Goal: Task Accomplishment & Management: Manage account settings

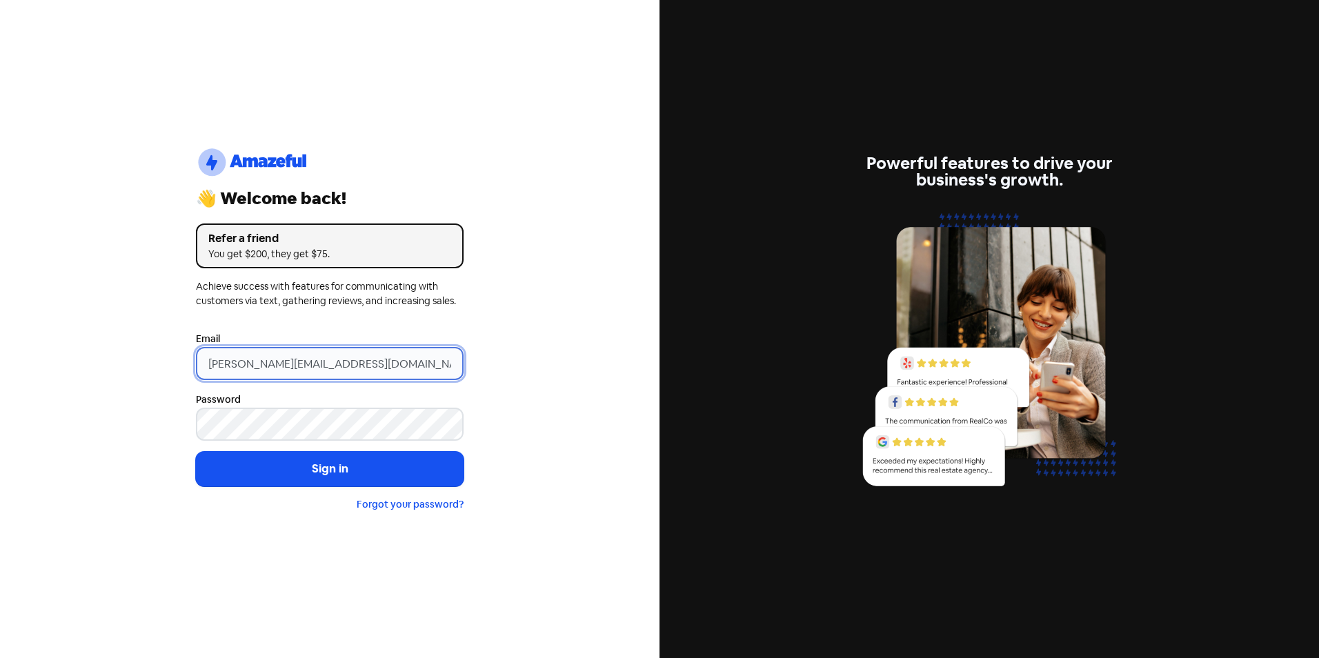
drag, startPoint x: 231, startPoint y: 361, endPoint x: 192, endPoint y: 364, distance: 39.4
click at [192, 364] on div "logo-amazeful_Logo 👋 Welcome back! Refer a friend You get $200, they get $75. A…" at bounding box center [330, 329] width 290 height 454
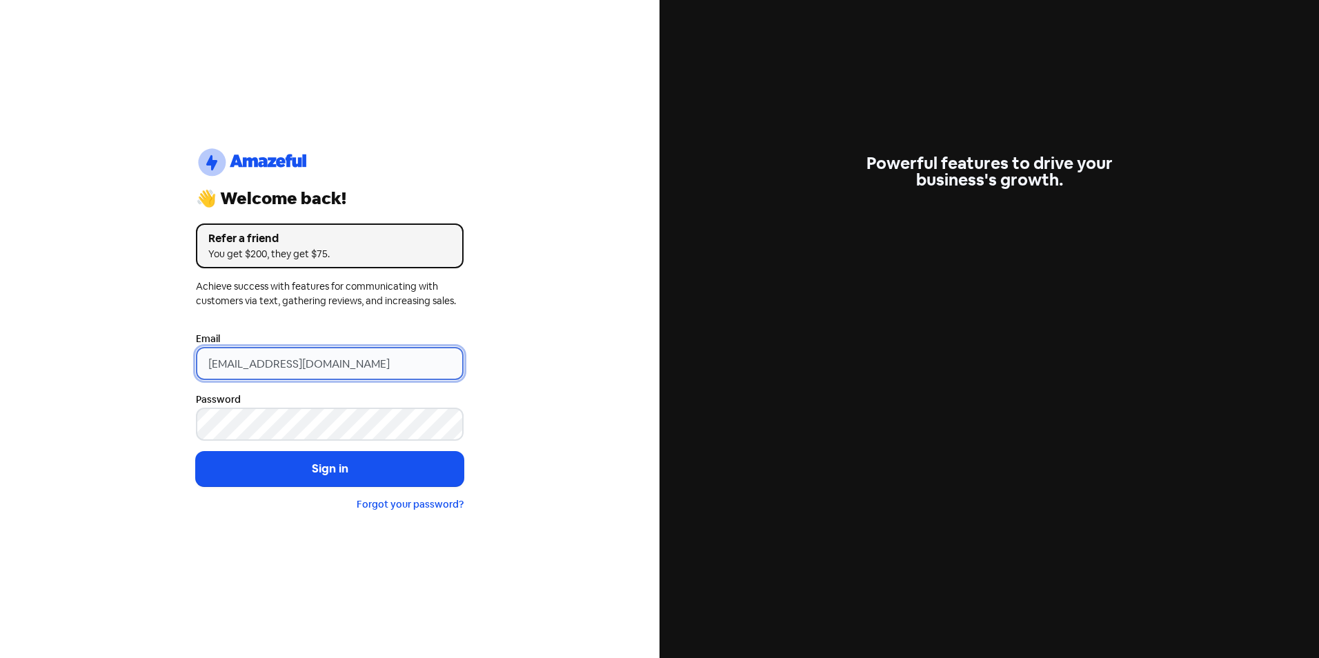
type input "[EMAIL_ADDRESS][DOMAIN_NAME]"
click at [196, 452] on button "Sign in" at bounding box center [330, 469] width 268 height 34
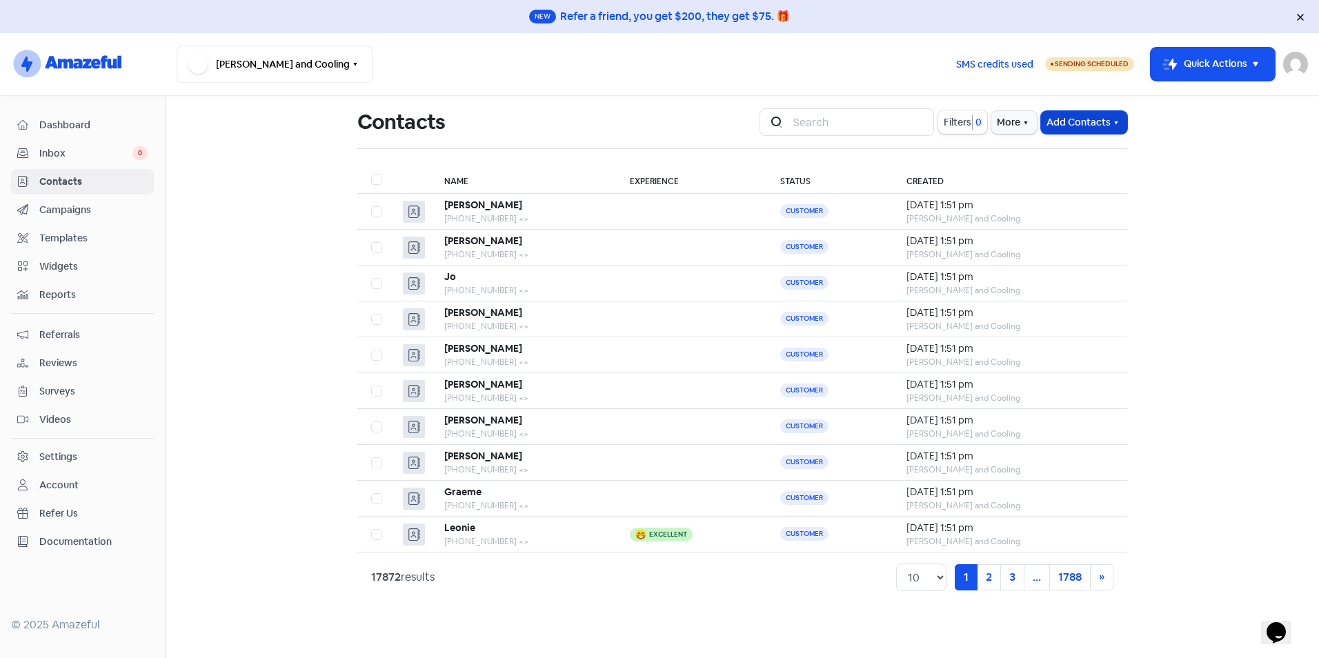
click at [1115, 121] on icon "button" at bounding box center [1115, 122] width 11 height 11
click at [1091, 183] on button "Import contacts" at bounding box center [1067, 180] width 117 height 28
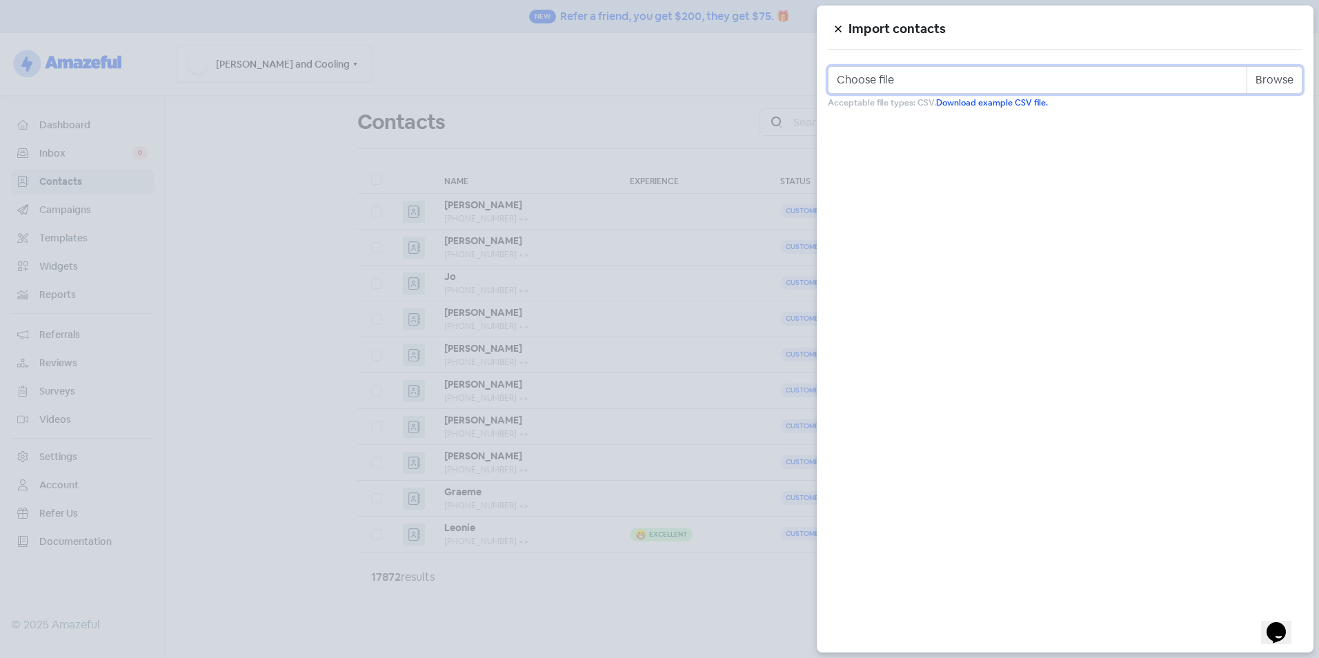
click at [1274, 77] on input "Choose file" at bounding box center [1065, 80] width 475 height 28
type input "C:\fakepath\Review Template.csv"
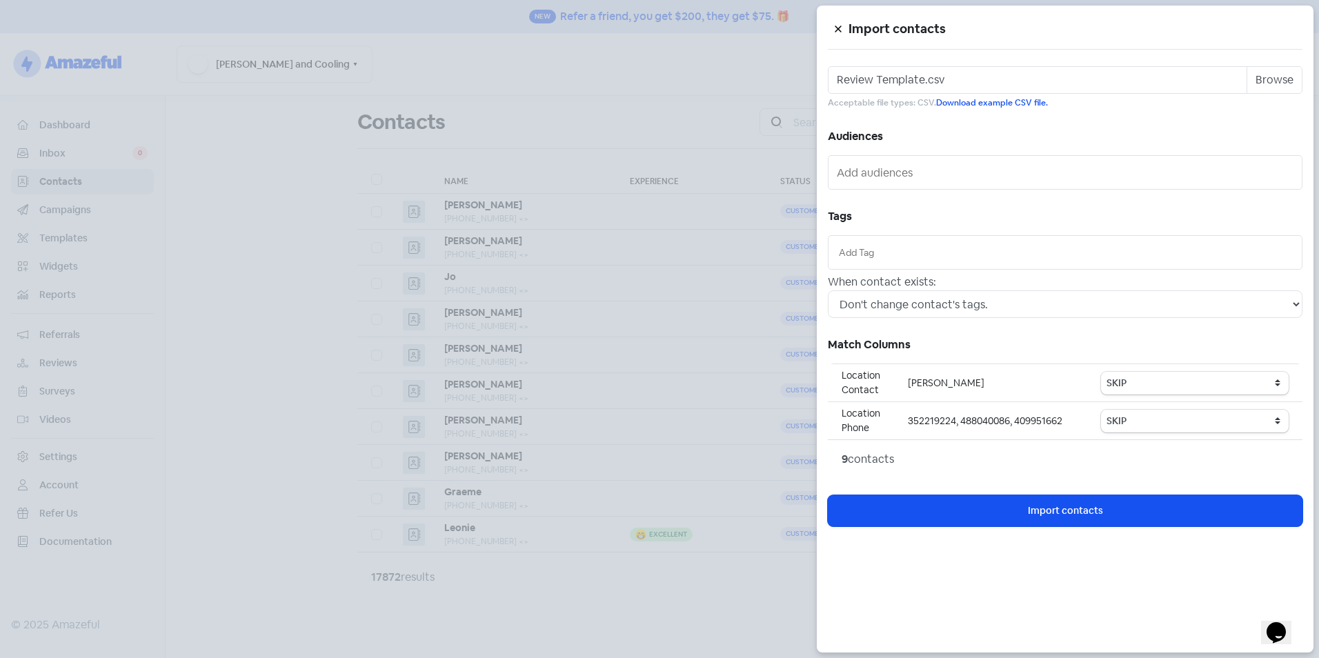
click at [926, 241] on ul at bounding box center [1065, 252] width 462 height 22
click at [935, 250] on input "text" at bounding box center [1065, 252] width 452 height 15
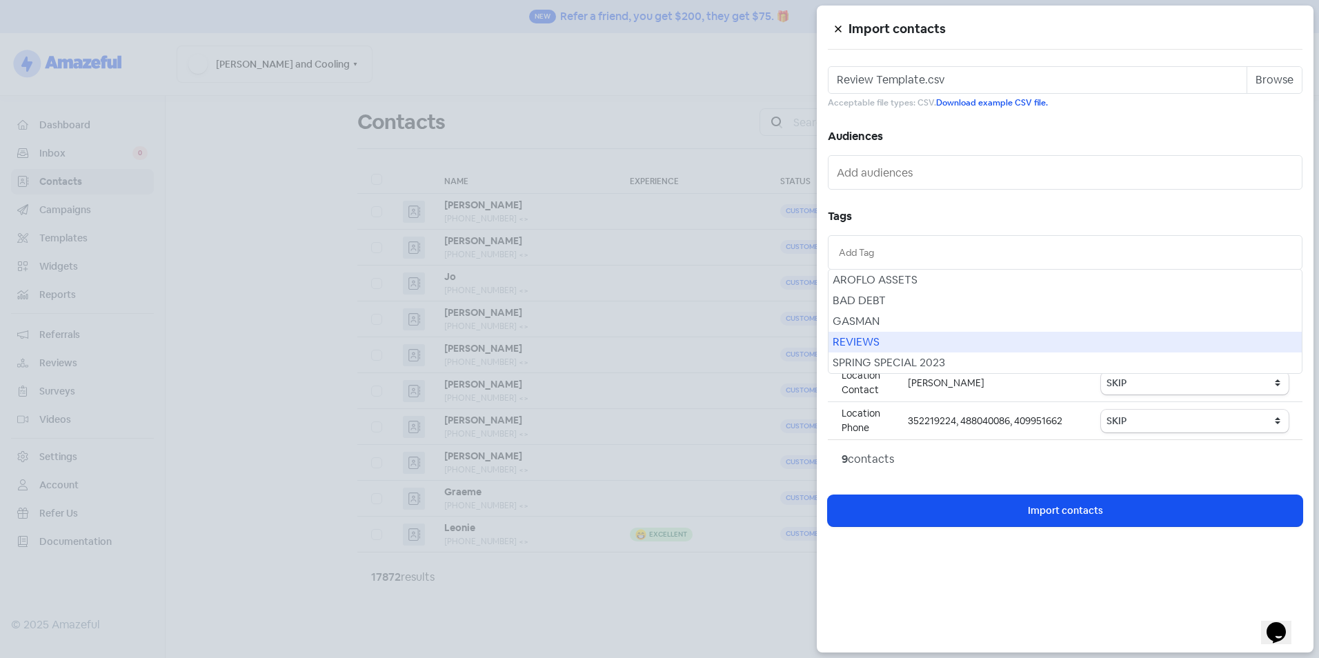
click at [908, 335] on div "REVIEWS" at bounding box center [1064, 342] width 473 height 21
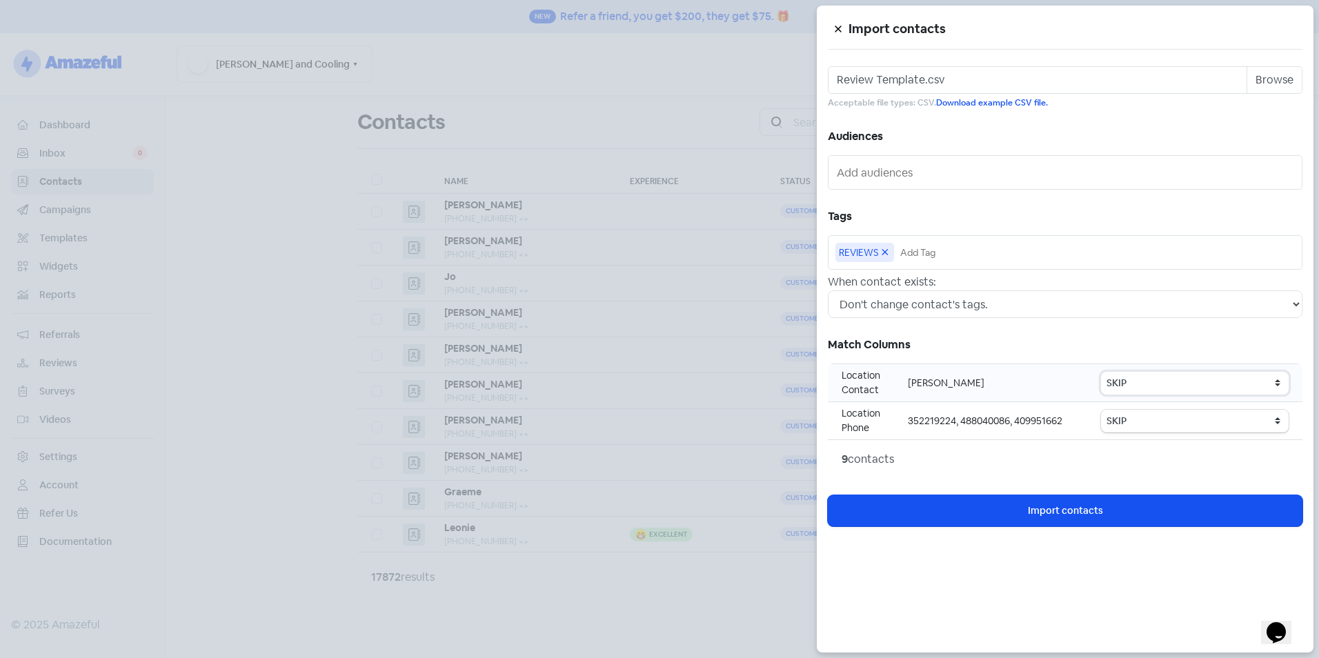
click at [1120, 380] on select "SKIP First name Last name Mobile number Email address Contact status Category 1…" at bounding box center [1195, 383] width 188 height 23
drag, startPoint x: 983, startPoint y: 288, endPoint x: 979, endPoint y: 298, distance: 10.5
click at [984, 290] on div "When contact exists: Don't change contact's tags. Don't change contact's existi…" at bounding box center [1065, 296] width 475 height 44
click at [973, 302] on select "Don't change contact's tags. Don't change contact's existing tags, but add new …" at bounding box center [1065, 304] width 475 height 28
select select "2"
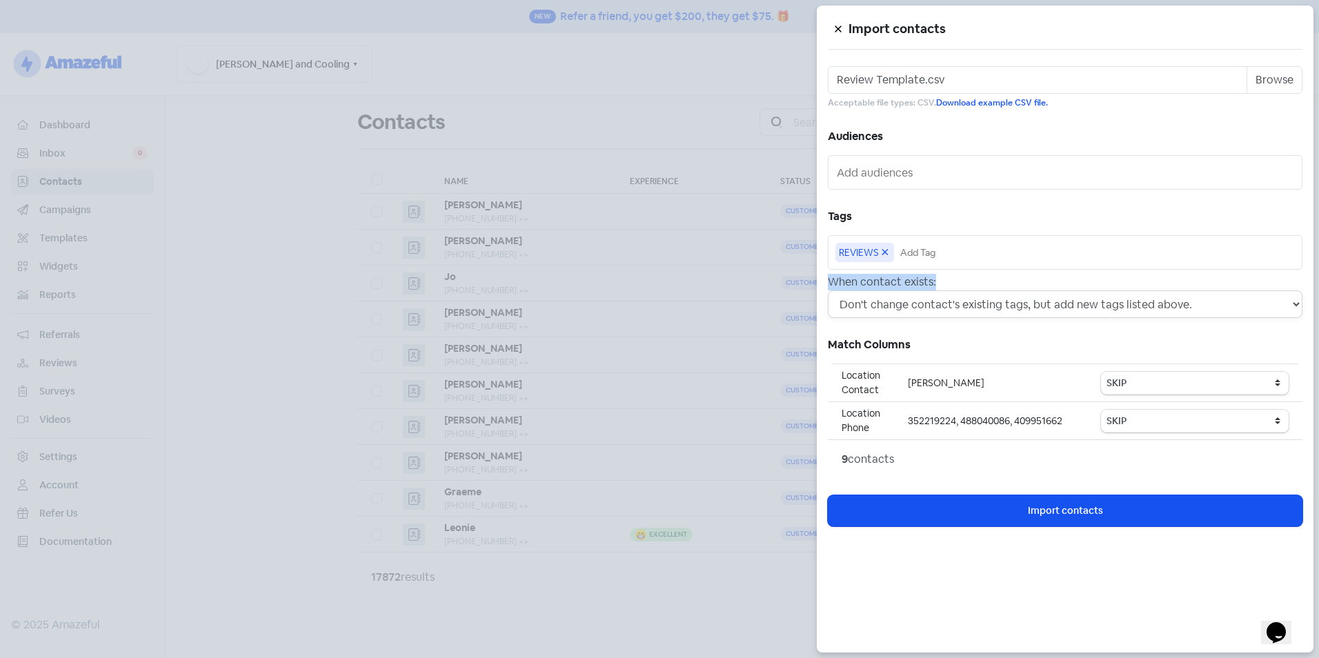
click at [828, 290] on select "Don't change contact's tags. Don't change contact's existing tags, but add new …" at bounding box center [1065, 304] width 475 height 28
click at [1123, 383] on select "SKIP First name Last name Mobile number Email address Contact status Category 1…" at bounding box center [1195, 383] width 188 height 23
select select "first_name"
click at [1103, 372] on select "SKIP First name Last name Mobile number Email address Contact status Category 1…" at bounding box center [1195, 383] width 188 height 23
click at [1158, 432] on select "SKIP First name Last name Mobile number Email address Contact status Category 1…" at bounding box center [1195, 421] width 188 height 23
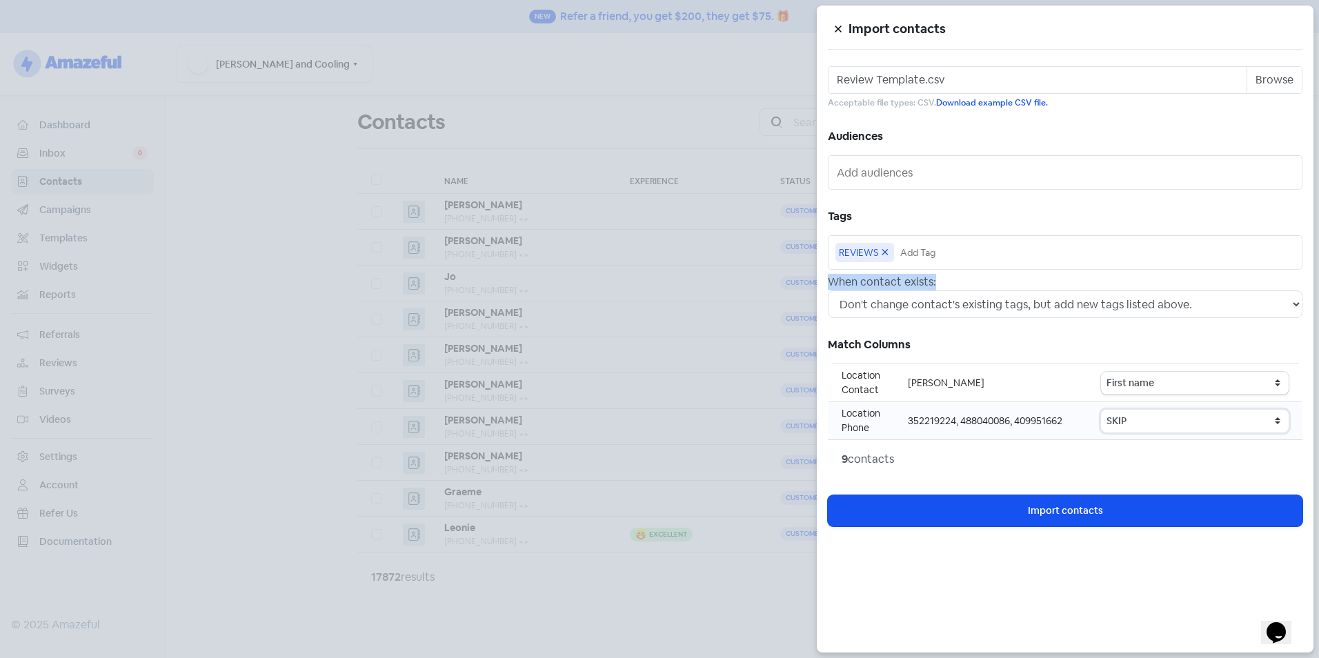
select select "phone"
click at [1103, 410] on select "SKIP First name Last name Mobile number Email address Contact status Category 1…" at bounding box center [1195, 421] width 188 height 23
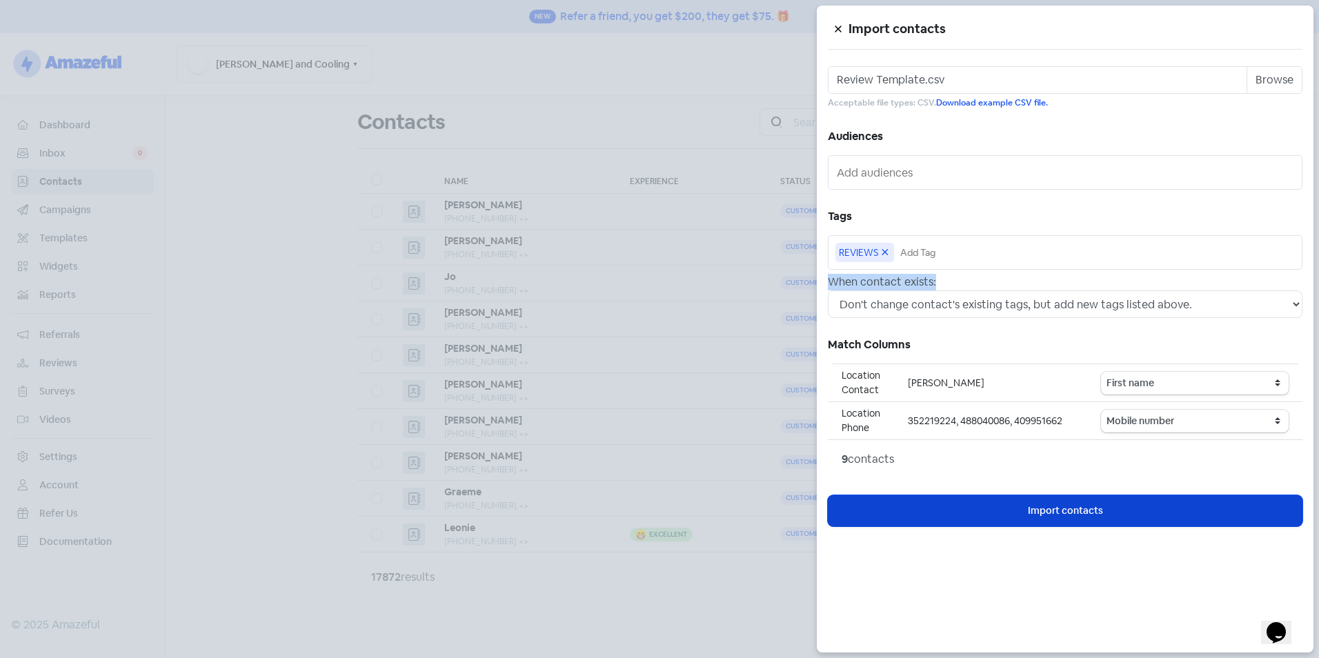
click at [1127, 526] on button "Icon For Loading Import contacts" at bounding box center [1065, 510] width 475 height 31
click at [1123, 515] on button "Icon For Loading Import contacts" at bounding box center [1065, 510] width 475 height 31
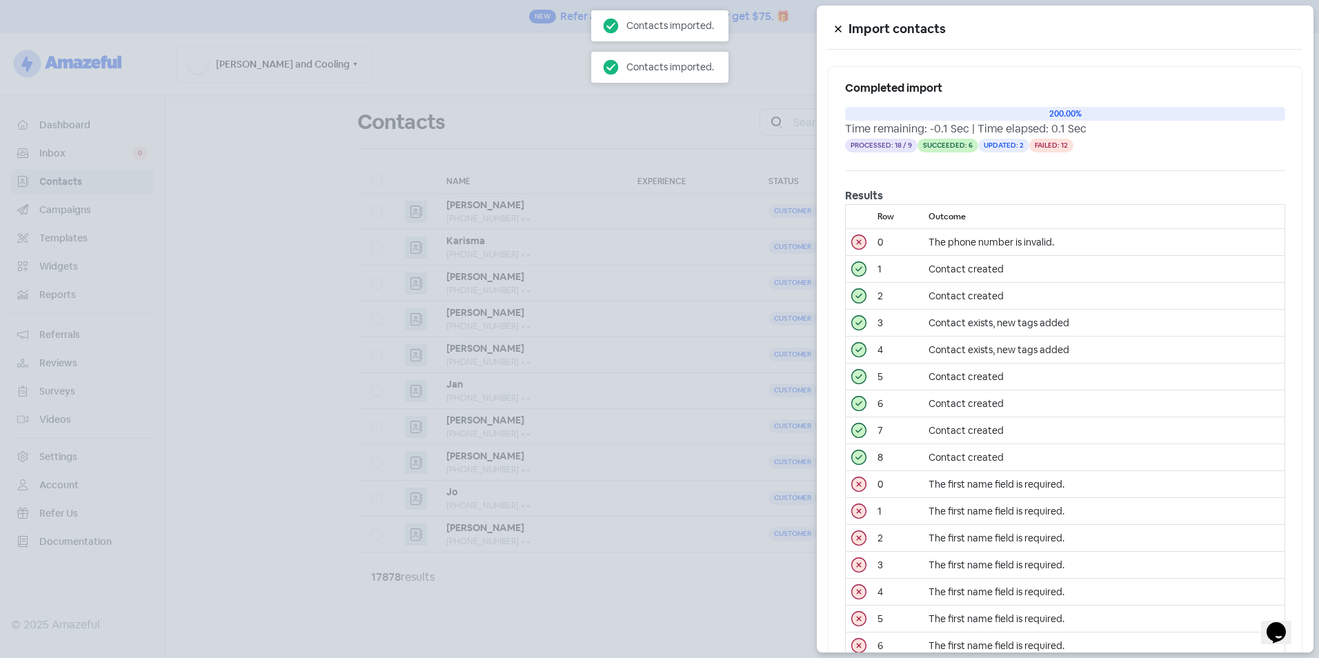
click at [377, 241] on div at bounding box center [659, 329] width 1319 height 658
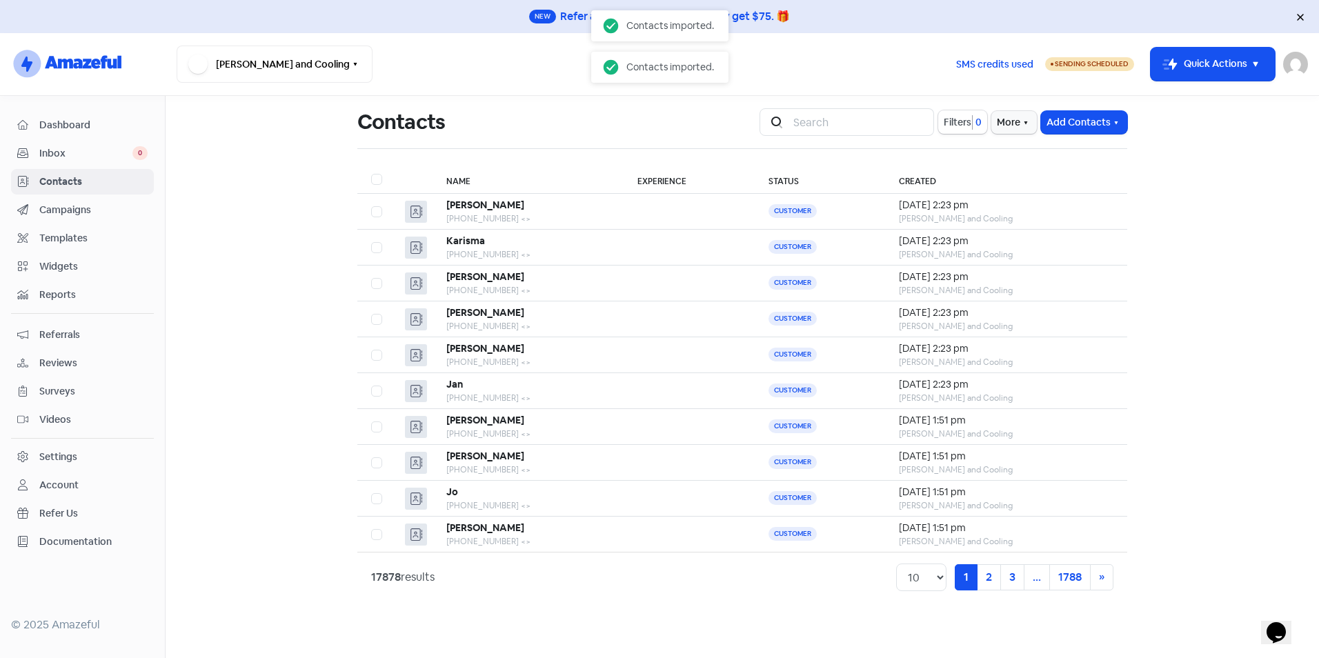
click at [76, 149] on span "Inbox" at bounding box center [85, 153] width 93 height 14
